Goal: Task Accomplishment & Management: Use online tool/utility

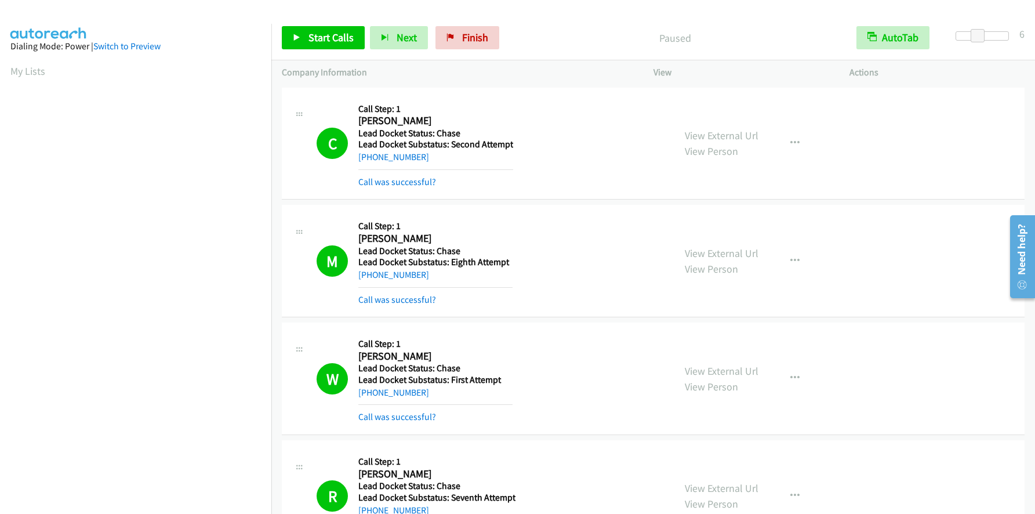
scroll to position [136, 0]
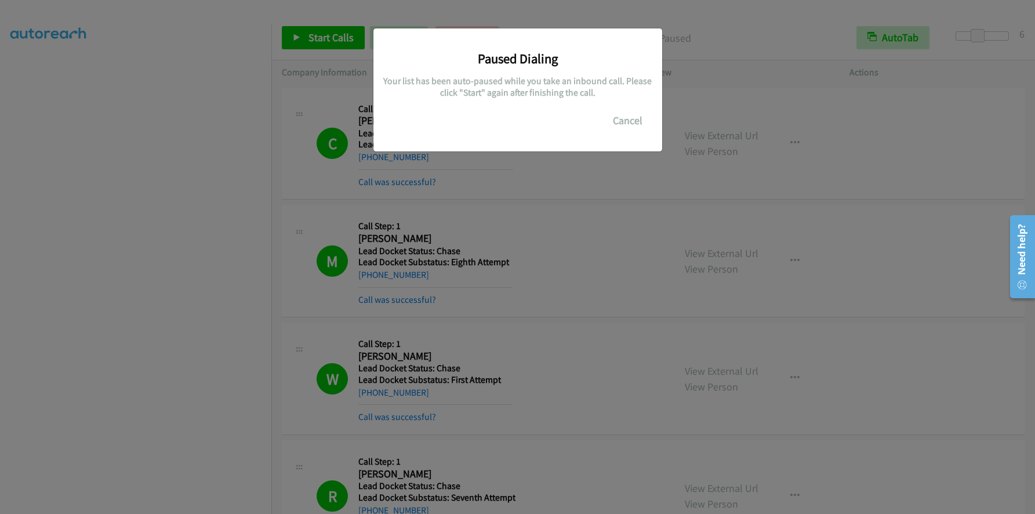
click at [126, 193] on div "Paused Dialing Your list has been auto-paused while you take an inbound call. P…" at bounding box center [517, 261] width 1035 height 503
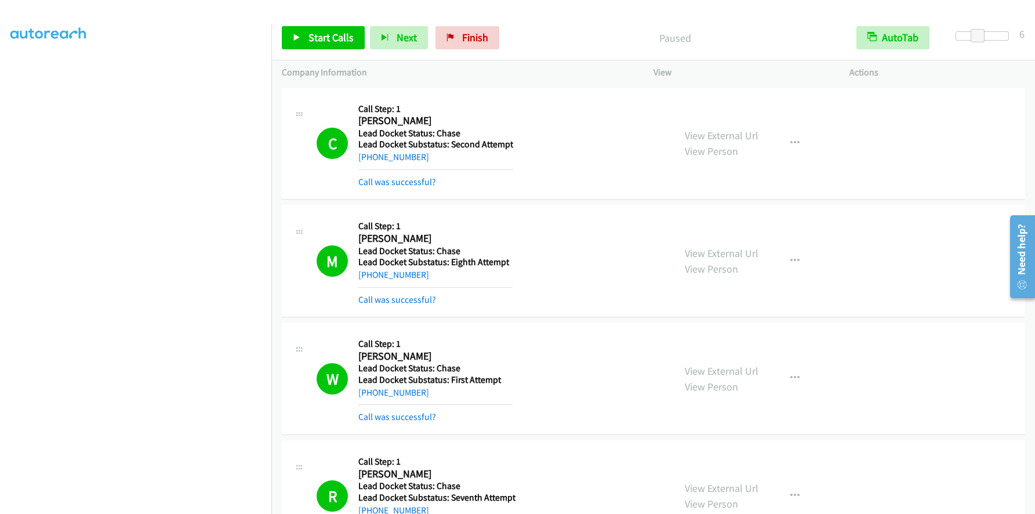
scroll to position [0, 0]
click at [482, 42] on span "Finish" at bounding box center [475, 37] width 26 height 13
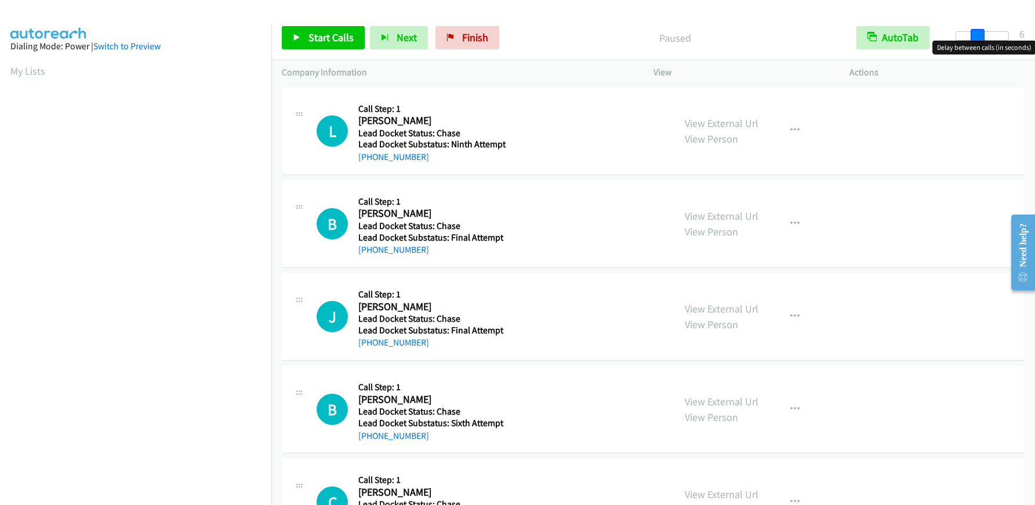
drag, startPoint x: 953, startPoint y: 39, endPoint x: 974, endPoint y: 38, distance: 20.9
click at [974, 38] on span at bounding box center [978, 36] width 14 height 14
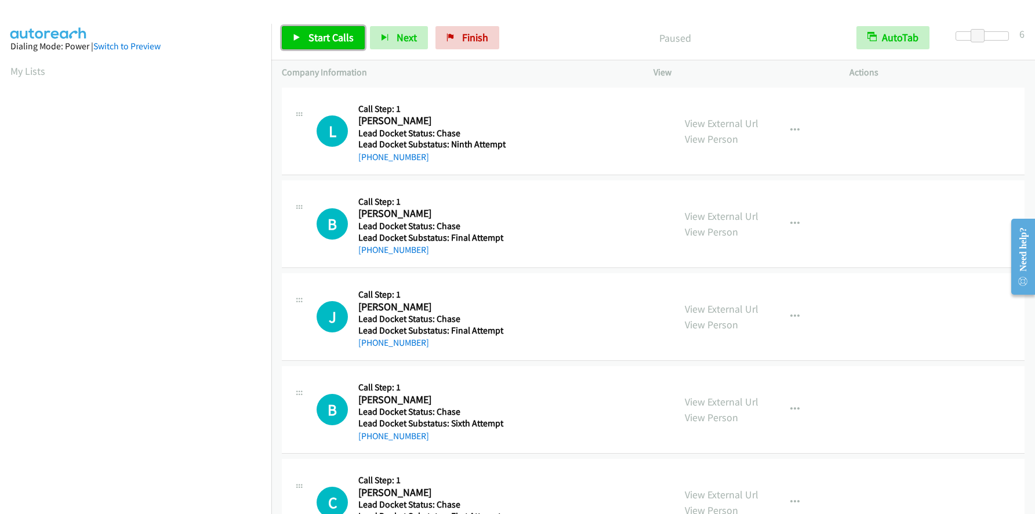
click at [315, 37] on span "Start Calls" at bounding box center [331, 37] width 45 height 13
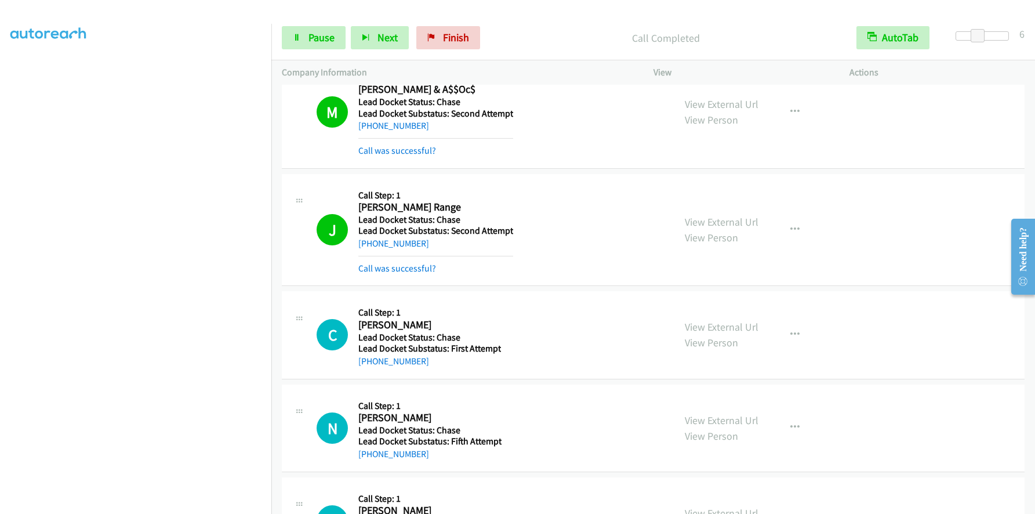
scroll to position [1938, 0]
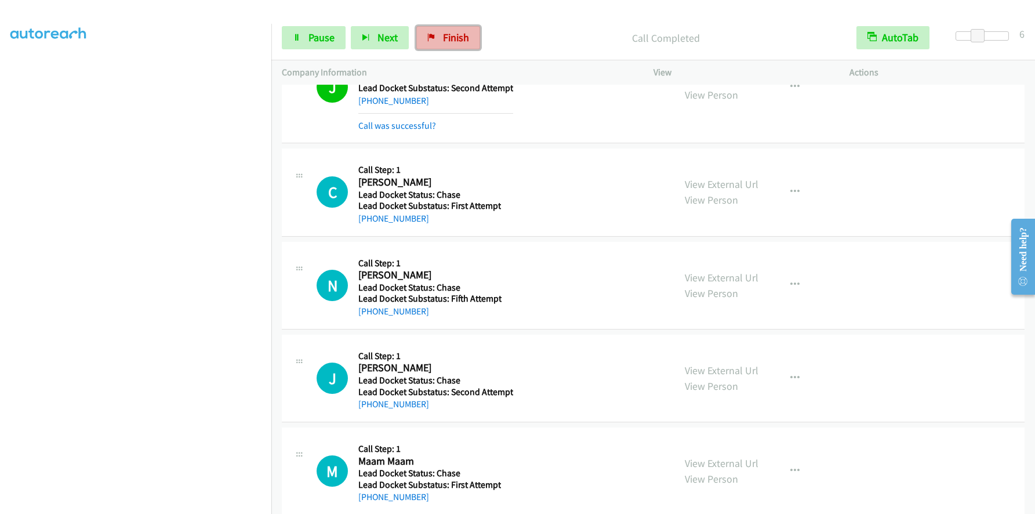
click at [449, 32] on span "Finish" at bounding box center [456, 37] width 26 height 13
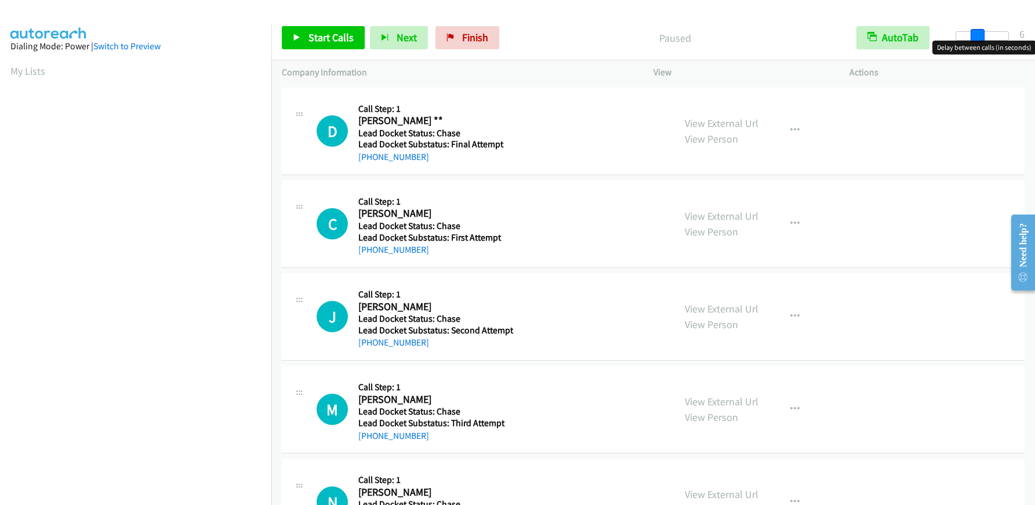
drag, startPoint x: 956, startPoint y: 31, endPoint x: 977, endPoint y: 30, distance: 20.3
click at [977, 30] on span at bounding box center [978, 36] width 14 height 14
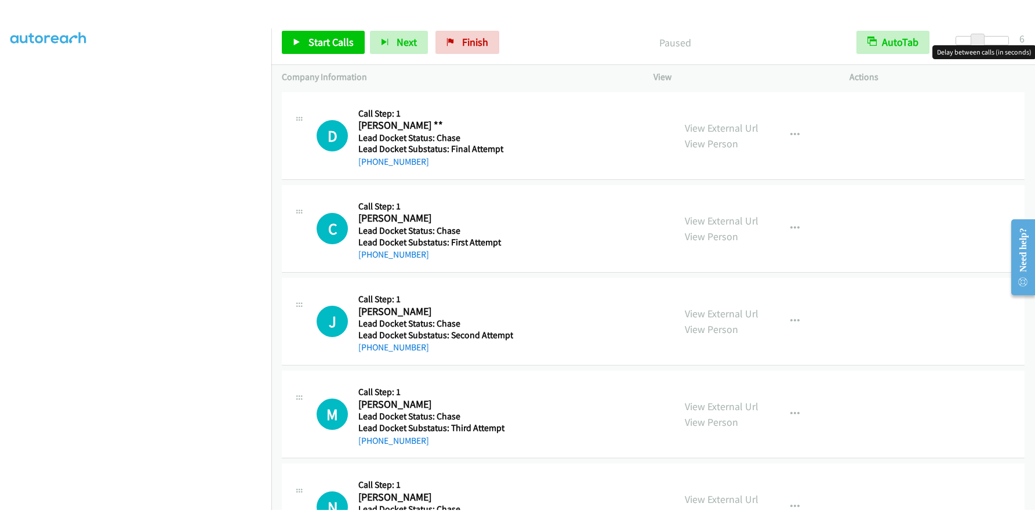
scroll to position [136, 0]
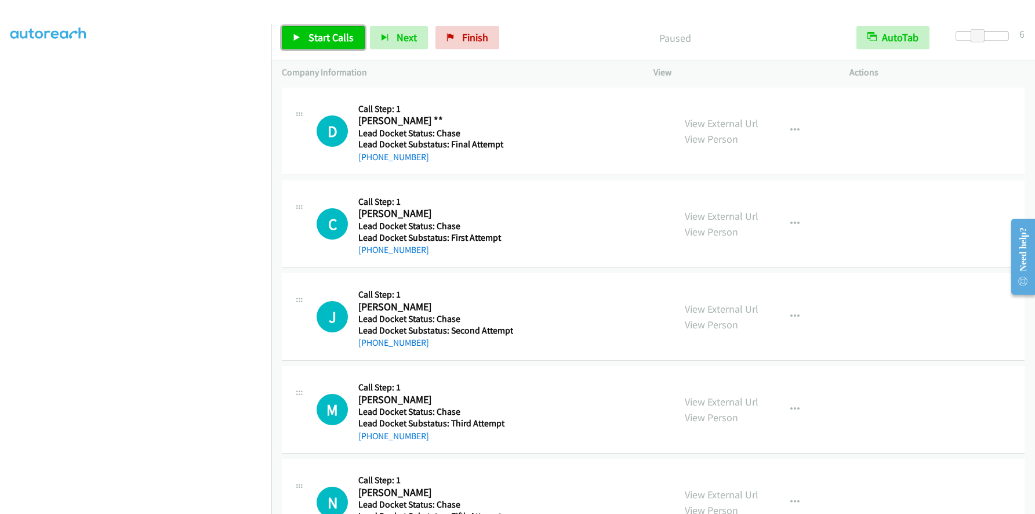
click at [325, 45] on link "Start Calls" at bounding box center [323, 37] width 83 height 23
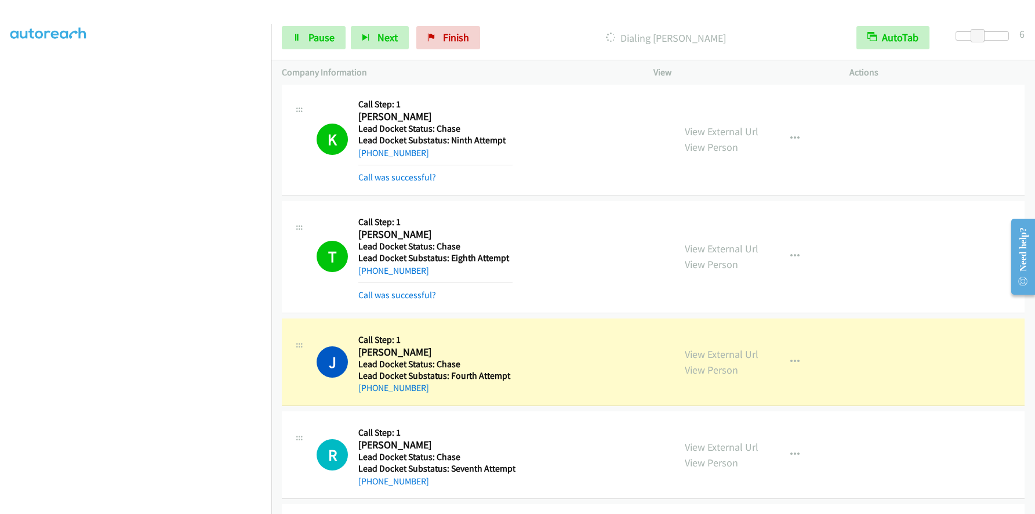
scroll to position [928, 0]
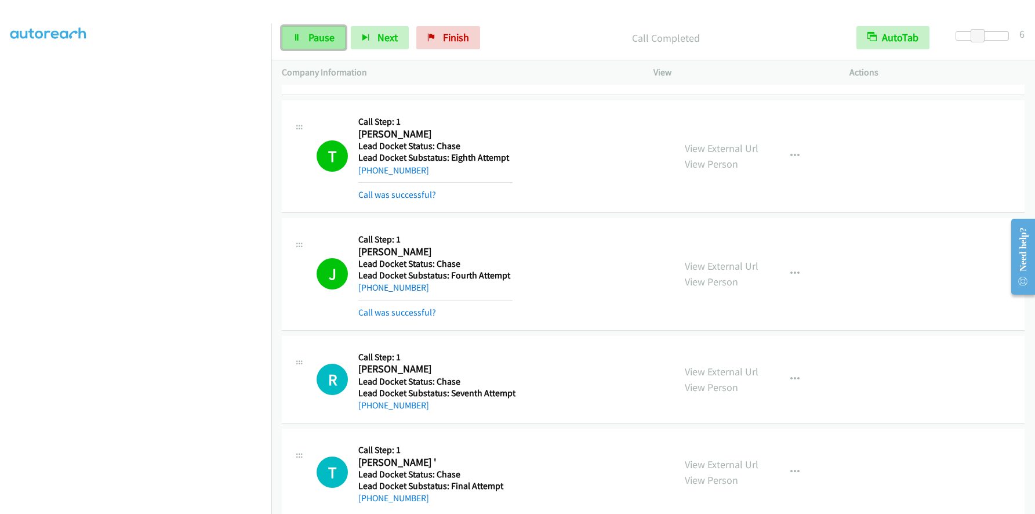
click at [306, 33] on link "Pause" at bounding box center [314, 37] width 64 height 23
click at [311, 32] on span "Start Calls" at bounding box center [331, 37] width 45 height 13
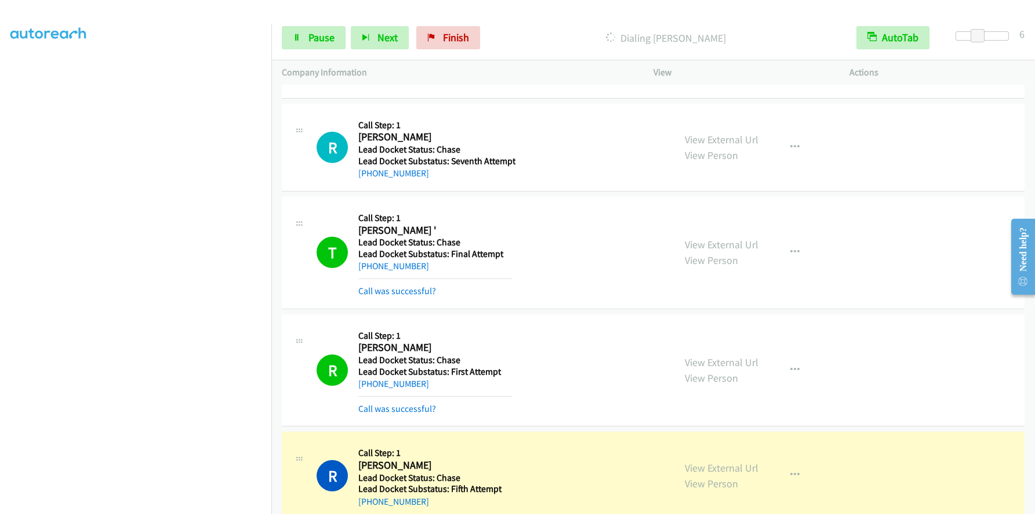
scroll to position [1392, 0]
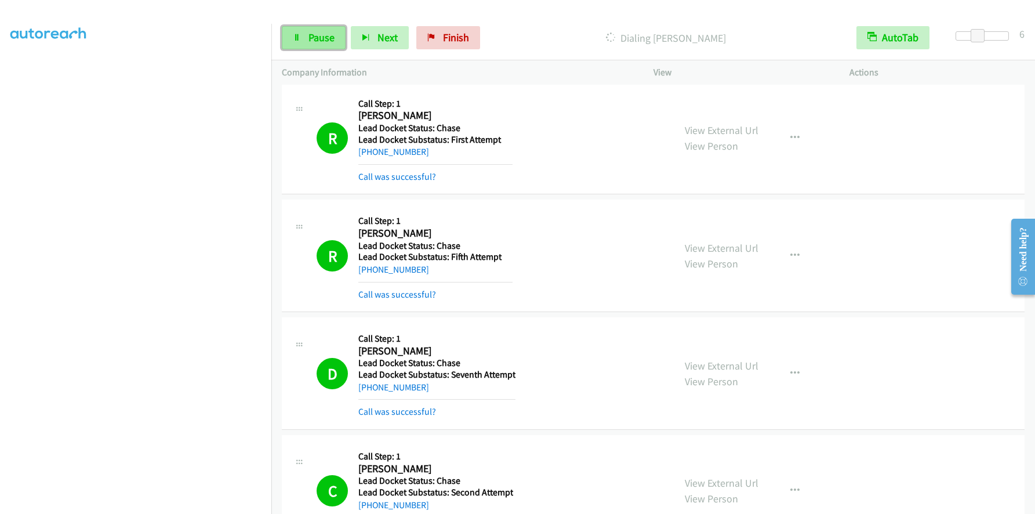
click at [322, 34] on span "Pause" at bounding box center [322, 37] width 26 height 13
click at [325, 43] on span "Start Calls" at bounding box center [331, 37] width 45 height 13
click at [330, 37] on span "Pause" at bounding box center [322, 37] width 26 height 13
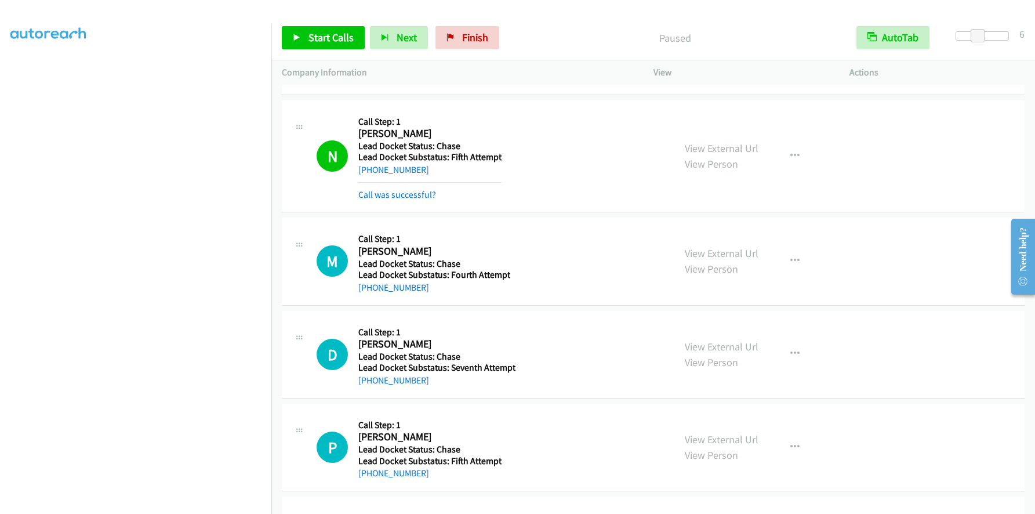
scroll to position [2088, 0]
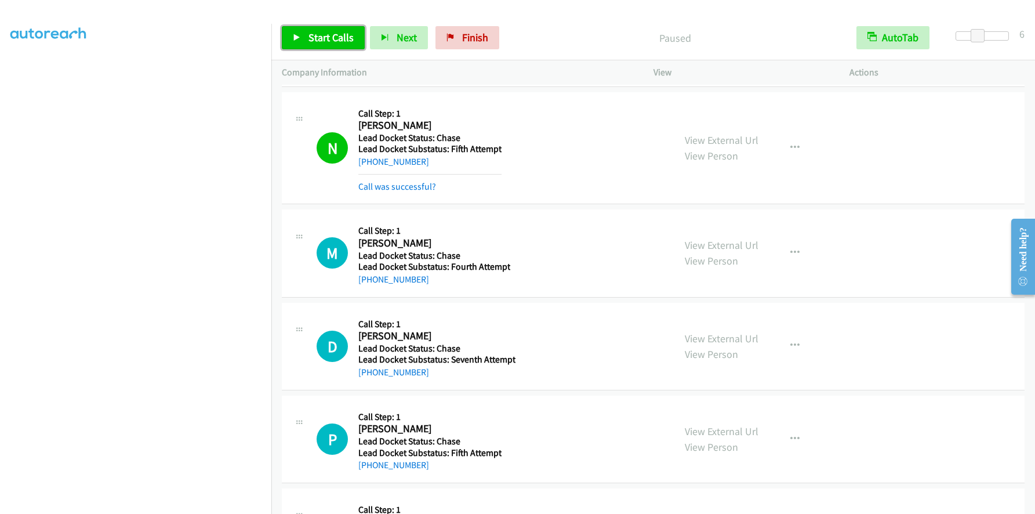
click at [347, 40] on span "Start Calls" at bounding box center [331, 37] width 45 height 13
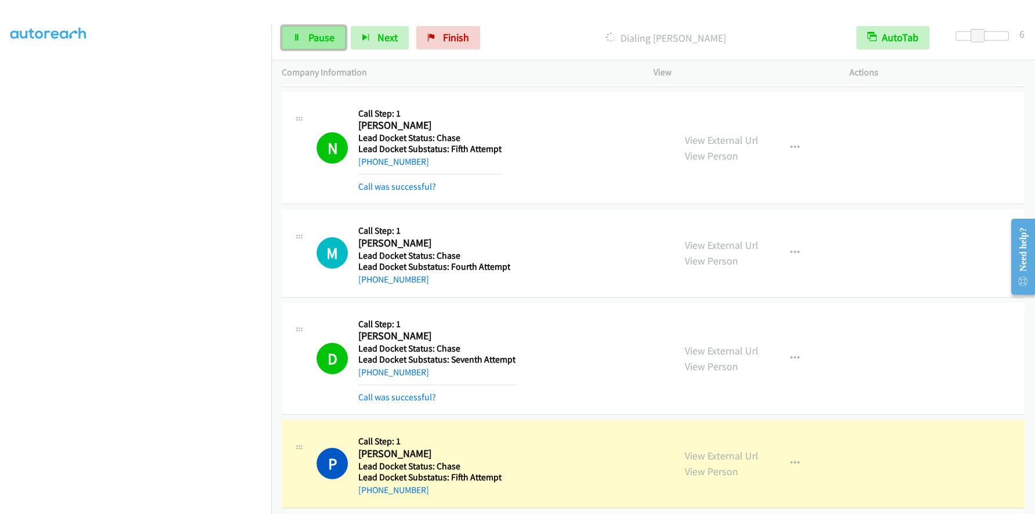
click at [307, 32] on link "Pause" at bounding box center [314, 37] width 64 height 23
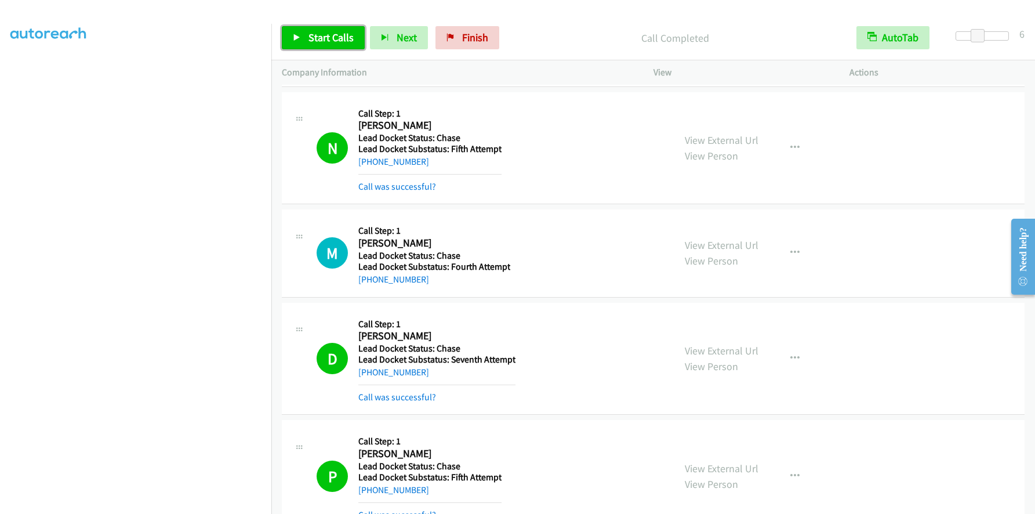
click at [336, 39] on span "Start Calls" at bounding box center [331, 37] width 45 height 13
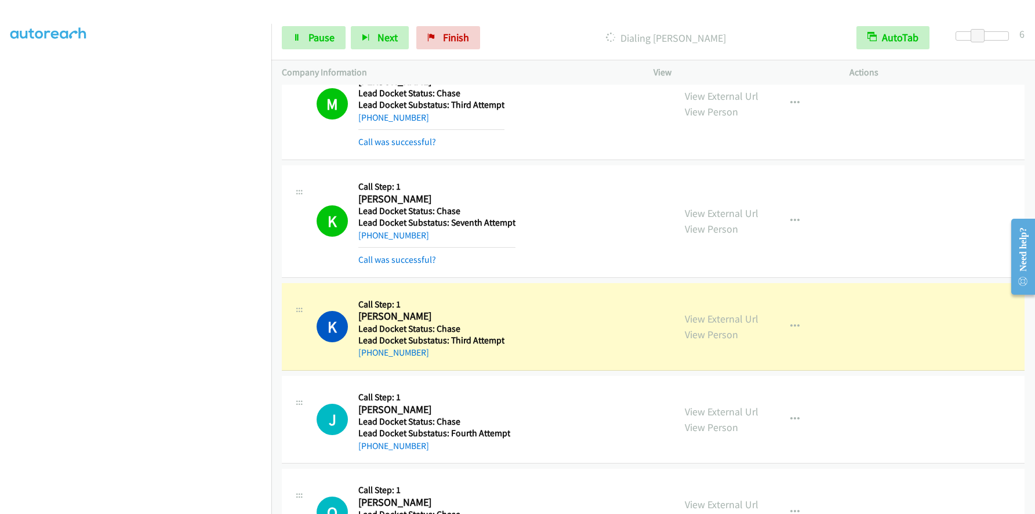
scroll to position [2726, 0]
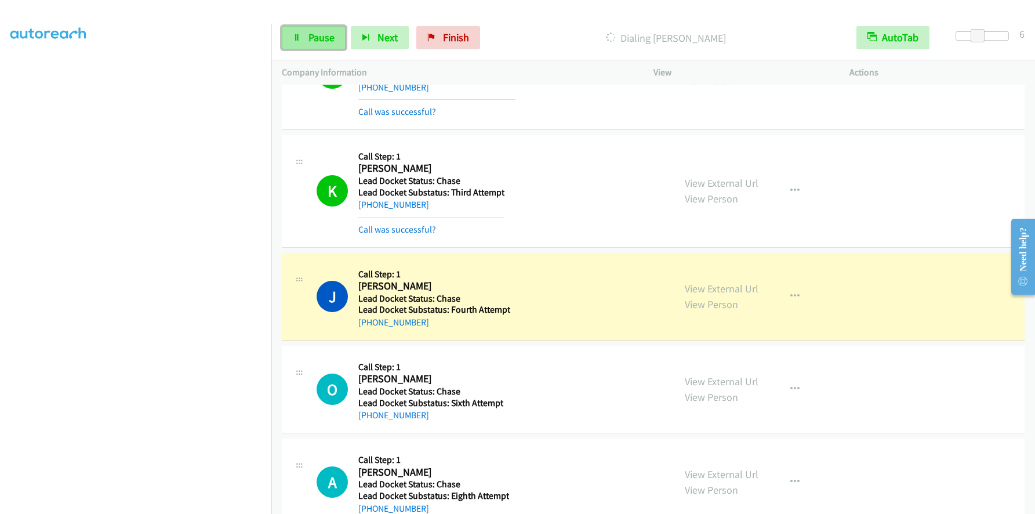
click at [328, 37] on span "Pause" at bounding box center [322, 37] width 26 height 13
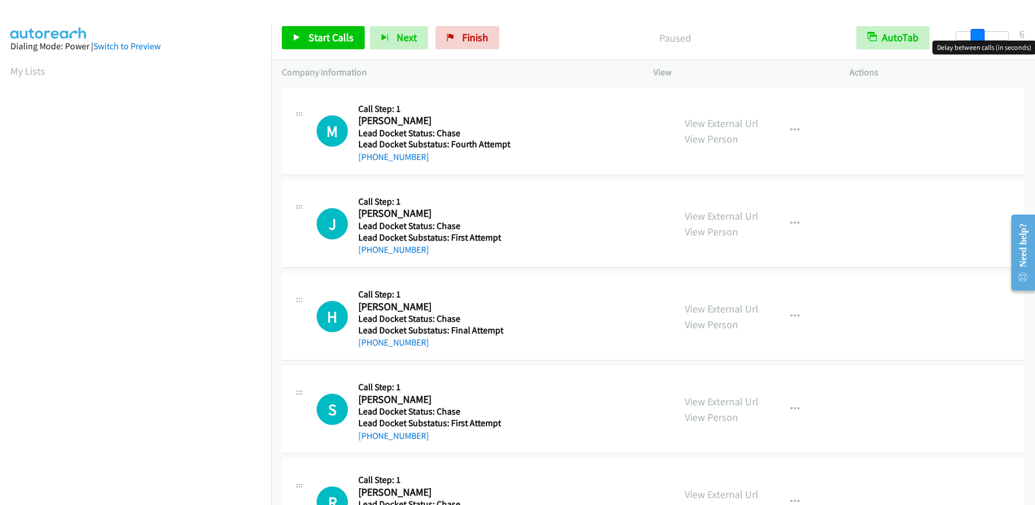
drag, startPoint x: 959, startPoint y: 34, endPoint x: 978, endPoint y: 39, distance: 20.4
click at [978, 39] on span at bounding box center [978, 36] width 14 height 14
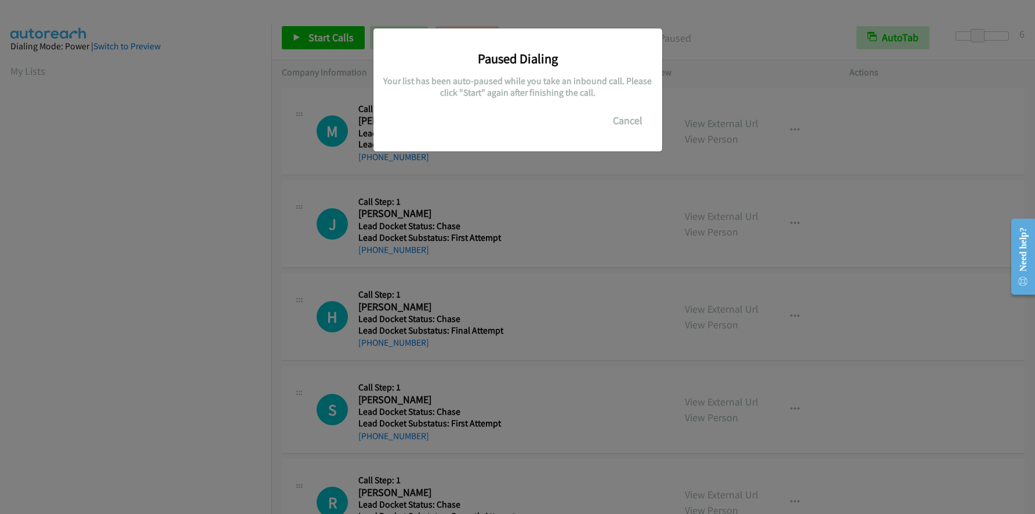
scroll to position [137, 0]
